Goal: Information Seeking & Learning: Learn about a topic

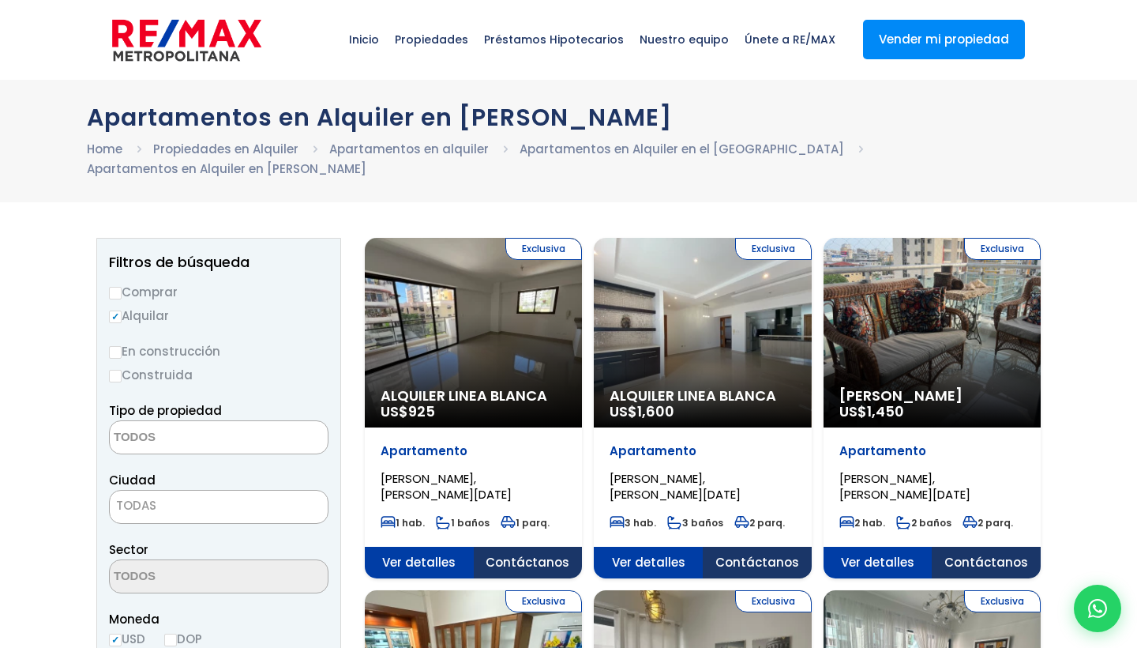
select select
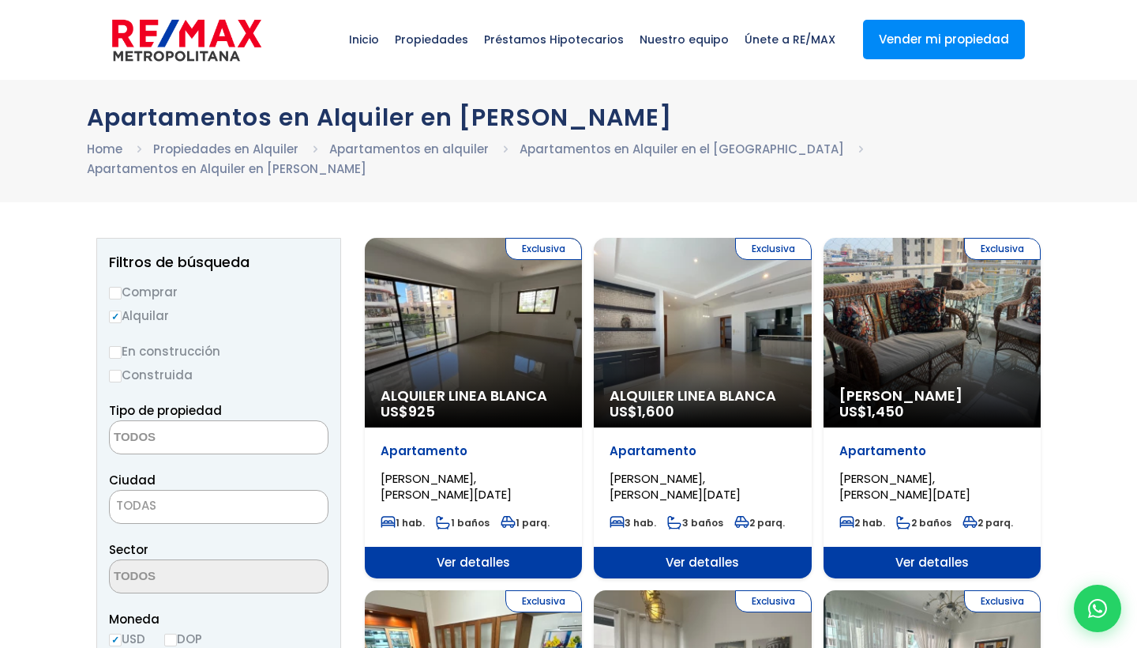
click at [116, 295] on input "Comprar" at bounding box center [115, 293] width 13 height 13
radio input "true"
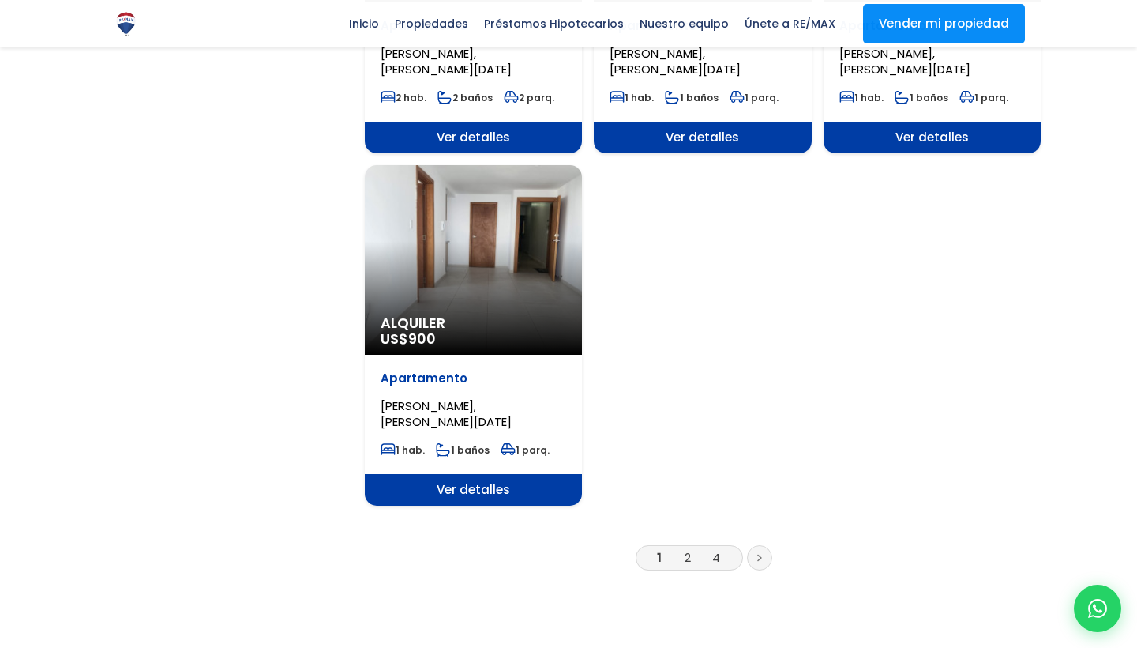
scroll to position [1859, 0]
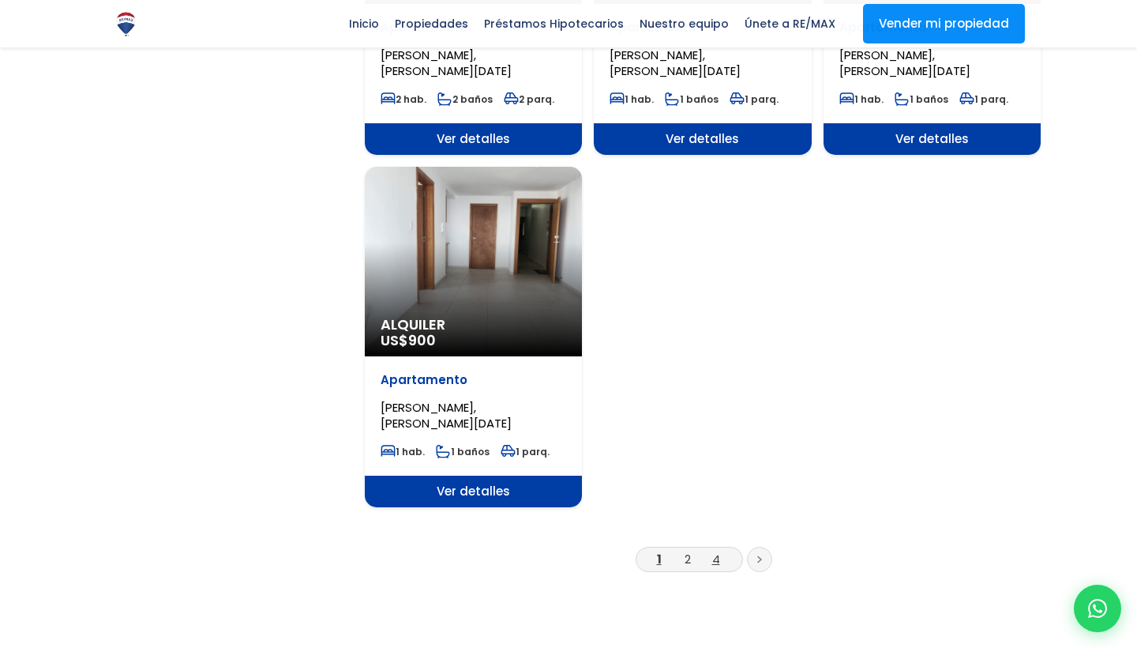
click at [716, 557] on link "4" at bounding box center [716, 559] width 8 height 17
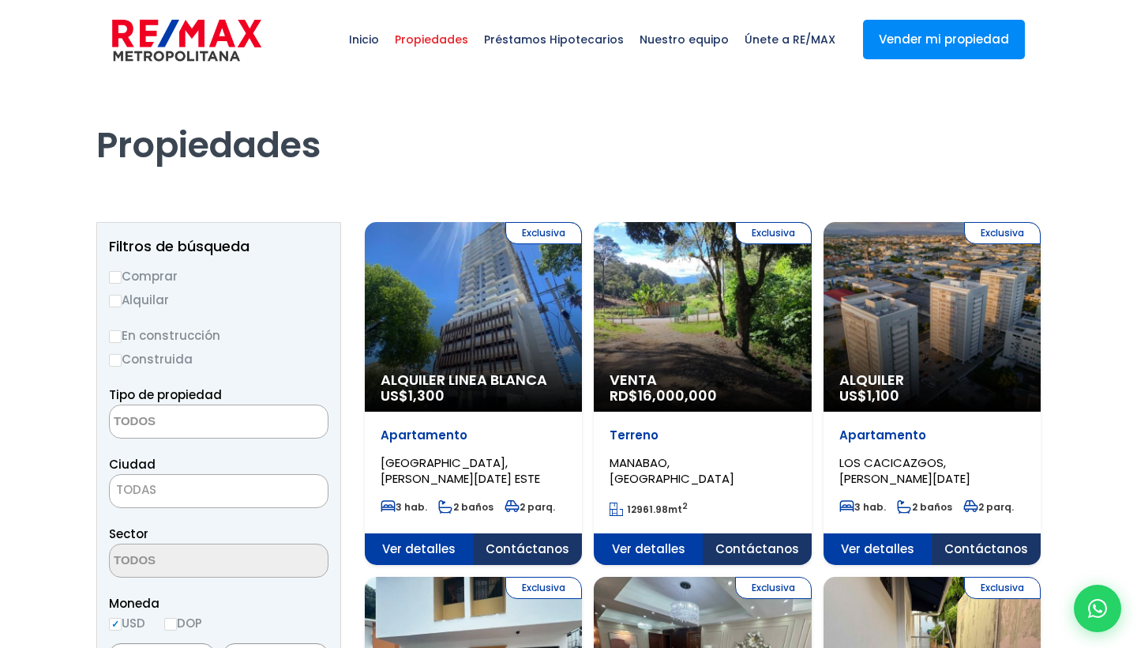
select select
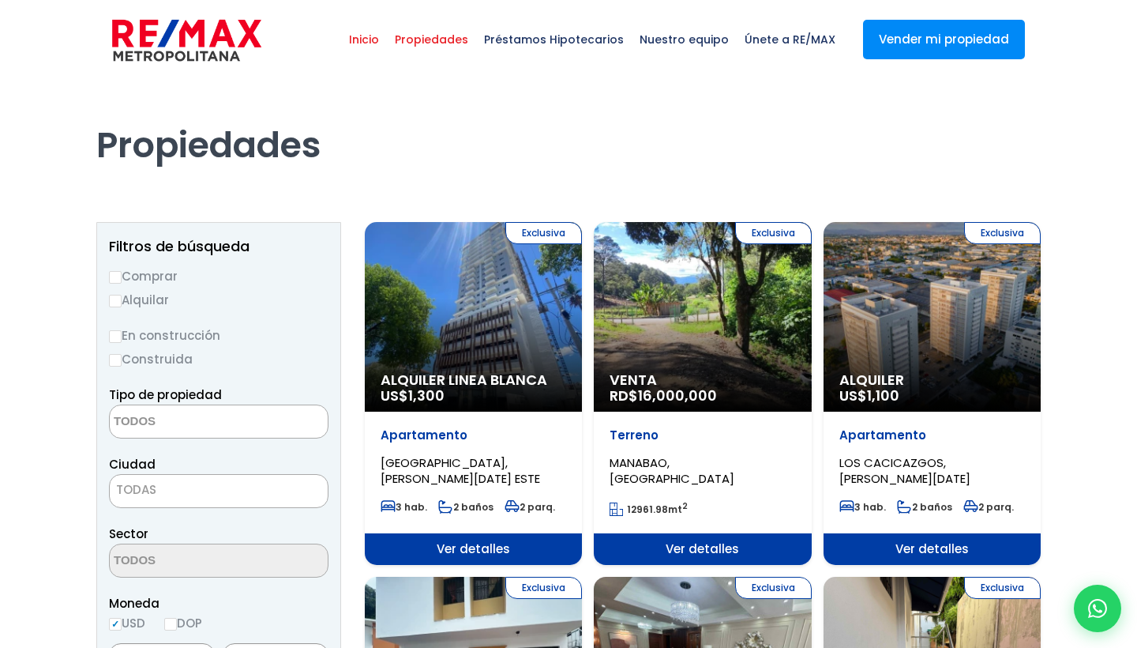
click at [387, 41] on span "Inicio" at bounding box center [364, 39] width 46 height 47
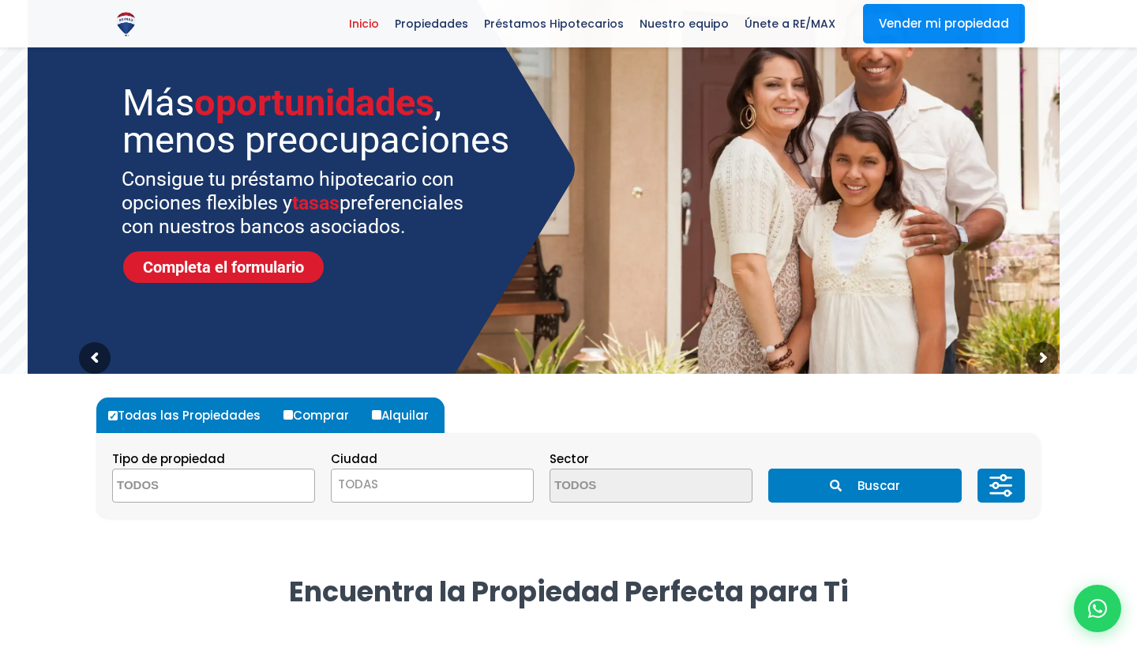
scroll to position [103, 0]
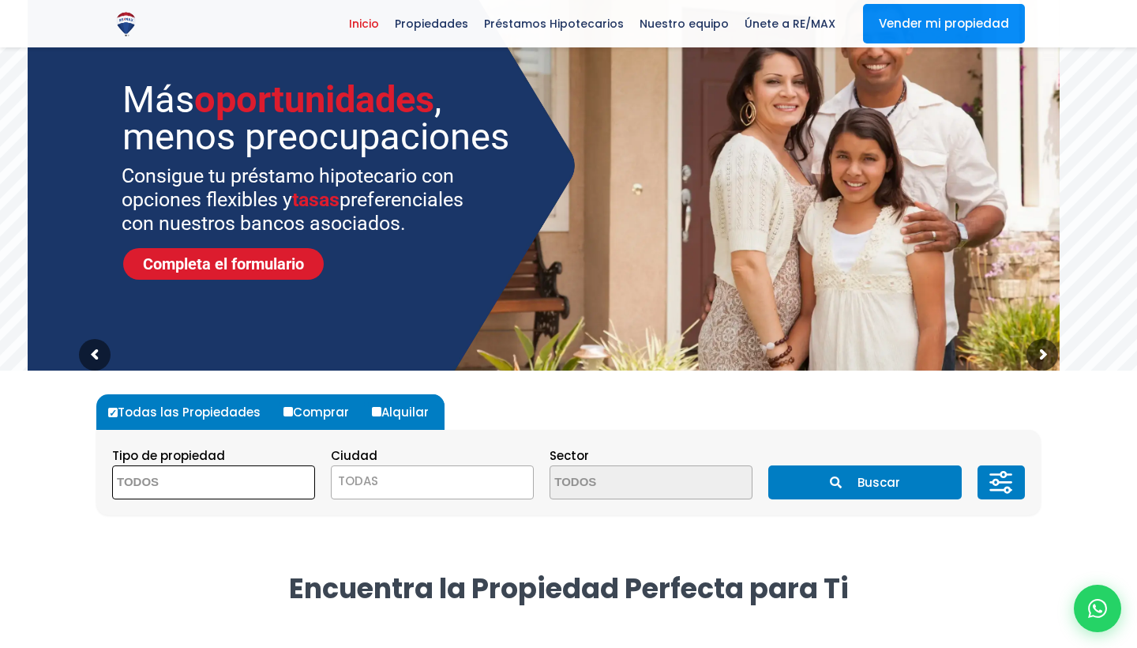
click at [264, 486] on span at bounding box center [213, 482] width 203 height 34
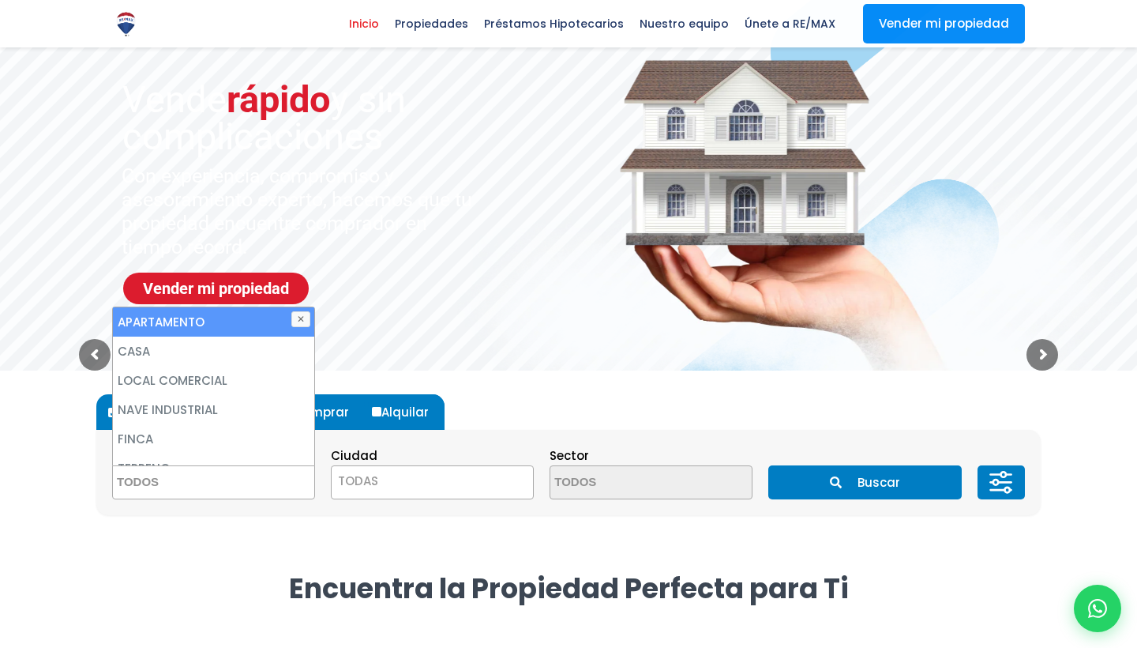
click at [273, 329] on li "APARTAMENTO" at bounding box center [213, 321] width 201 height 29
select select "apartment"
click at [273, 329] on li "APARTAMENTO" at bounding box center [213, 321] width 201 height 29
select select
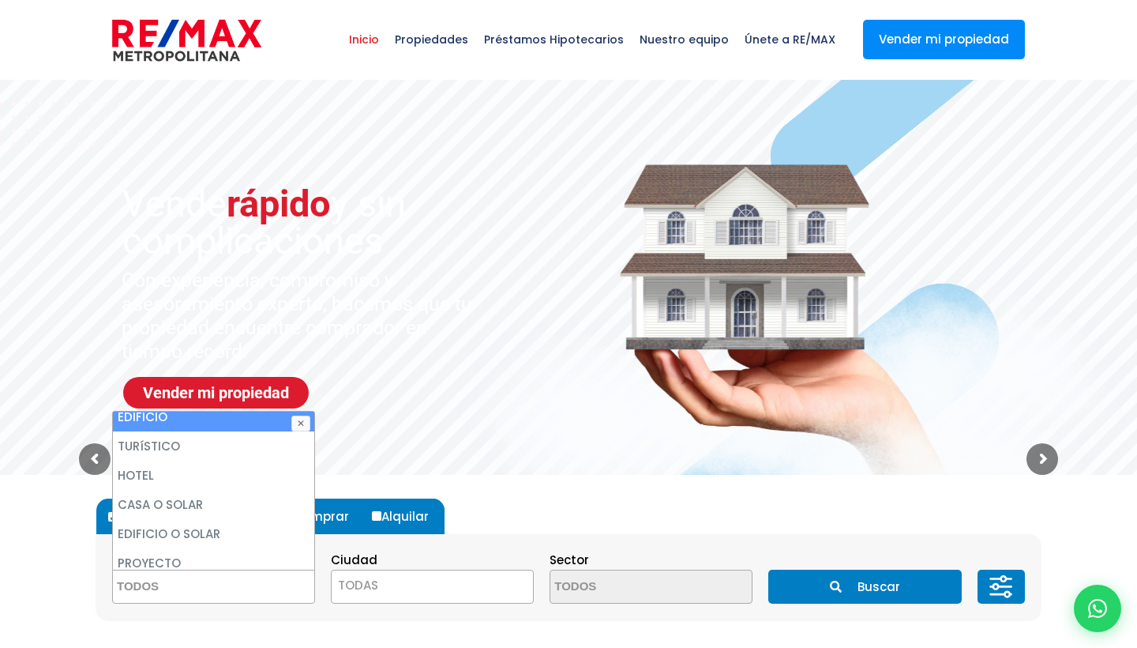
scroll to position [0, 0]
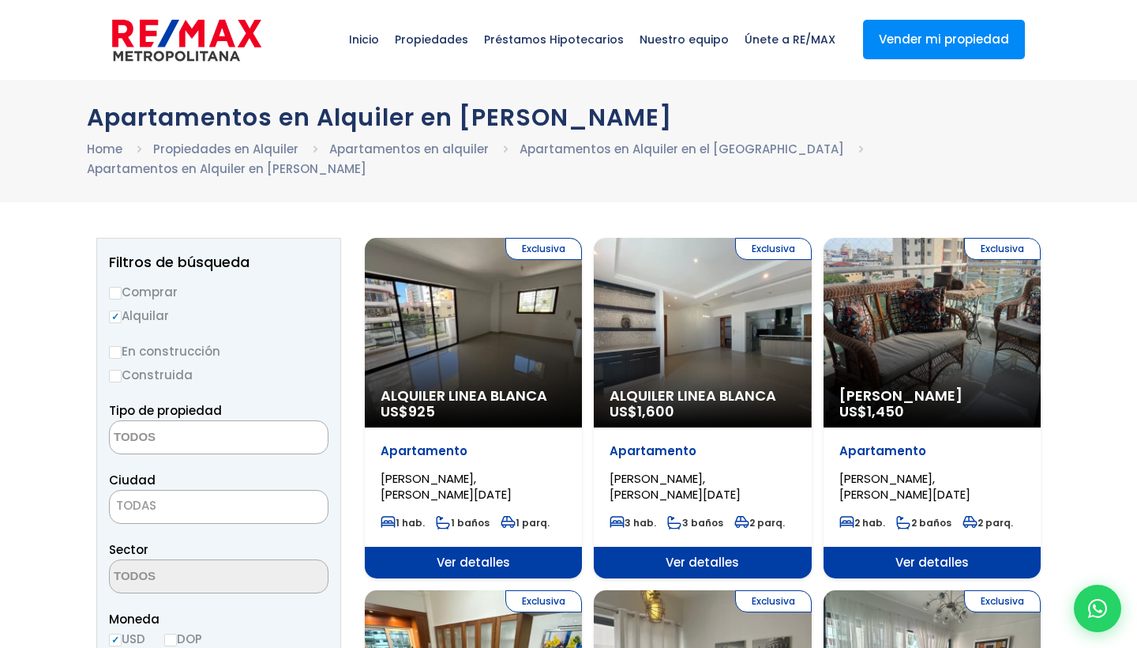
select select
